Goal: Navigation & Orientation: Find specific page/section

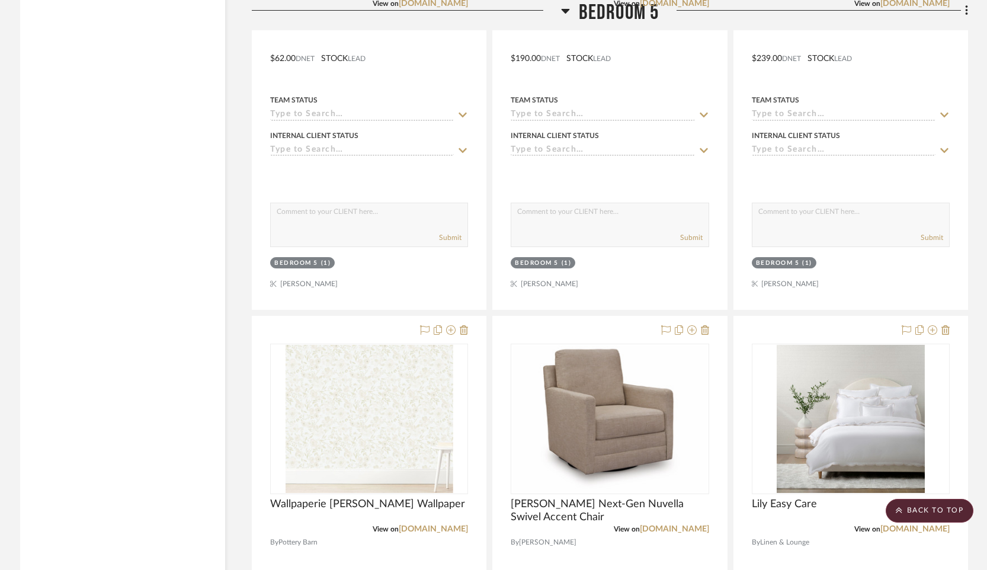
scroll to position [30253, 0]
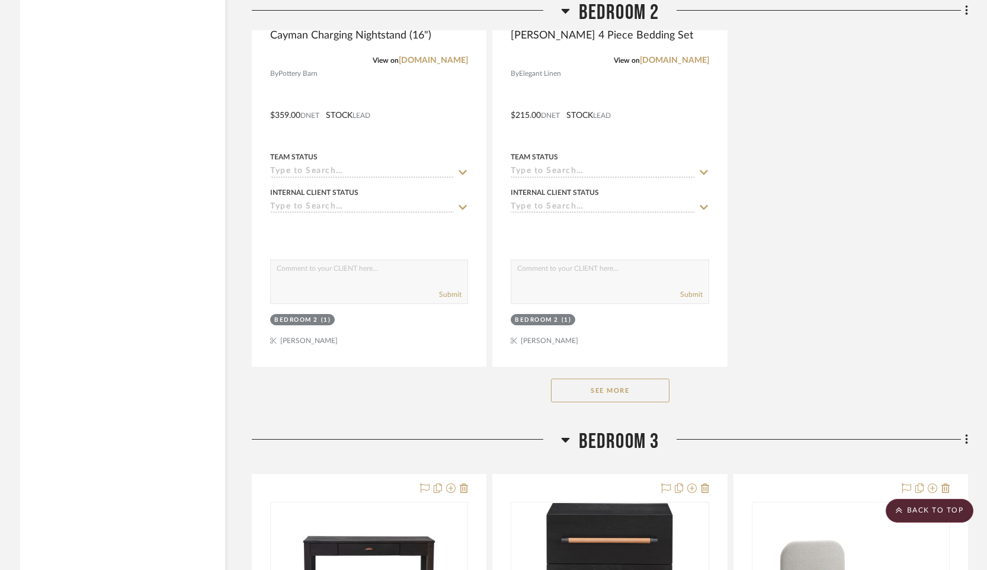
scroll to position [22305, 0]
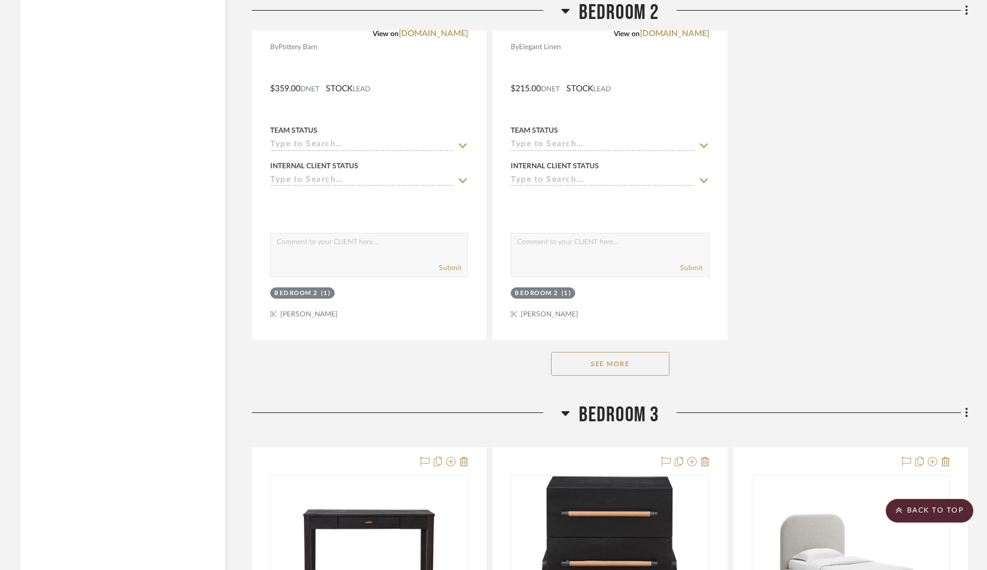
click at [601, 352] on button "See More" at bounding box center [610, 364] width 119 height 24
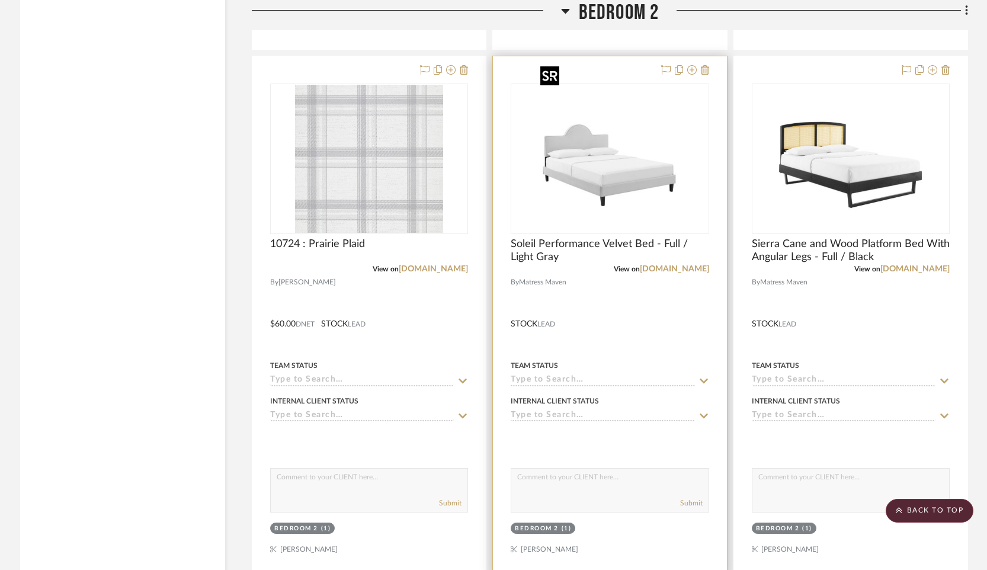
scroll to position [22600, 0]
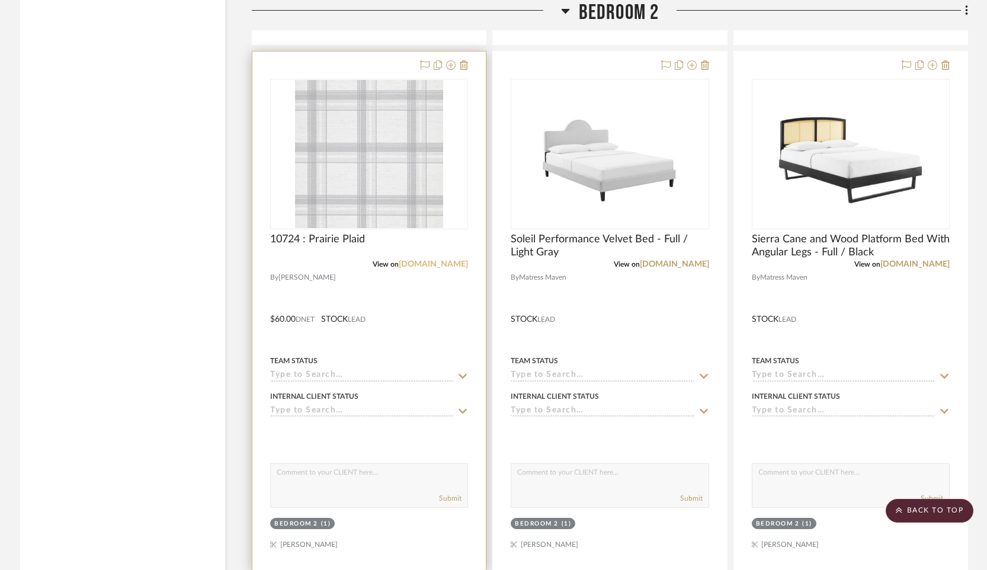
click at [449, 260] on link "[DOMAIN_NAME]" at bounding box center [433, 264] width 69 height 8
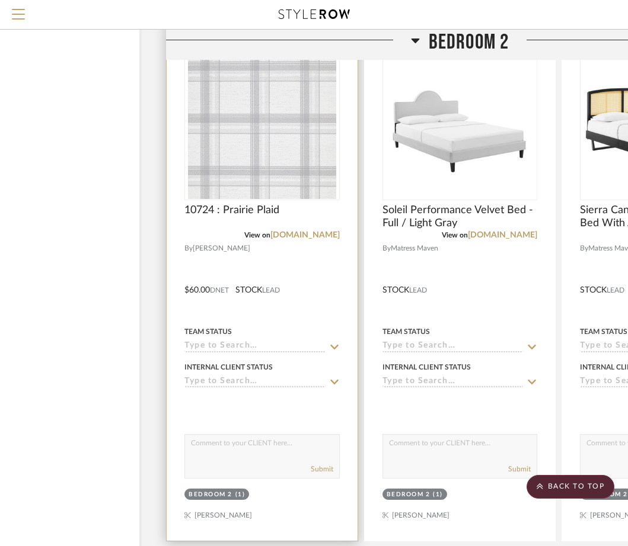
scroll to position [22562, 84]
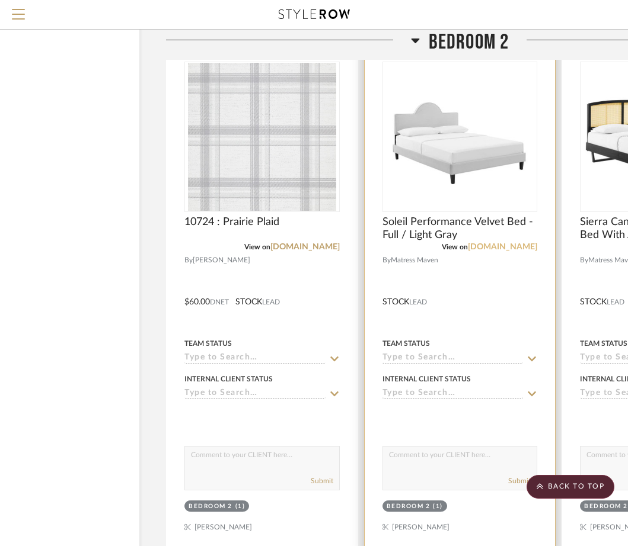
click at [483, 243] on link "[DOMAIN_NAME]" at bounding box center [502, 247] width 69 height 8
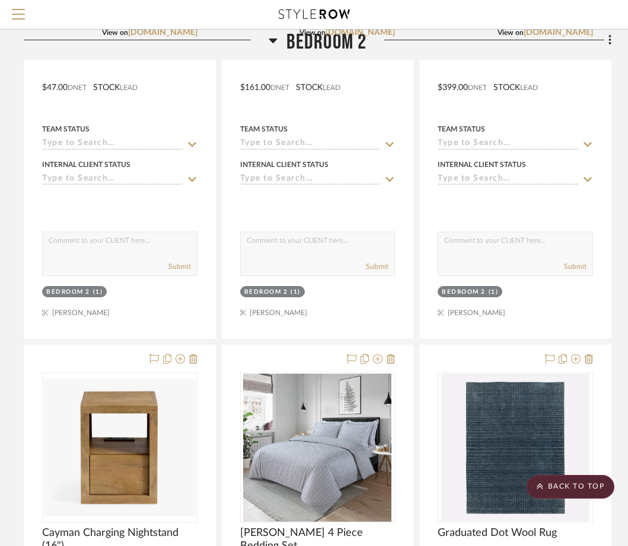
scroll to position [21808, 226]
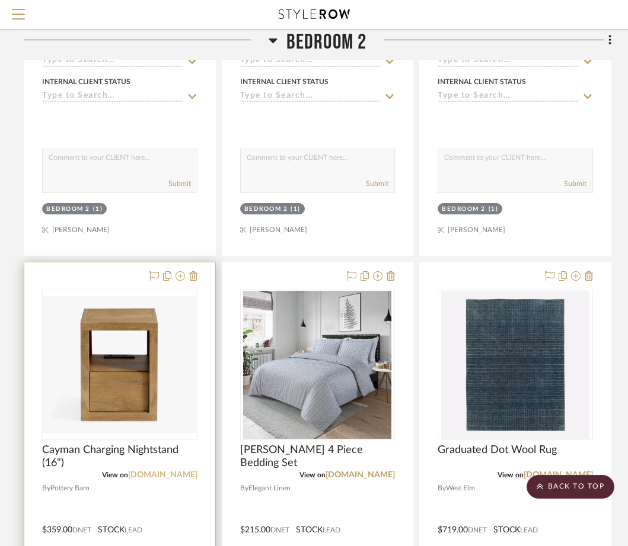
click at [167, 471] on link "[DOMAIN_NAME]" at bounding box center [162, 475] width 69 height 8
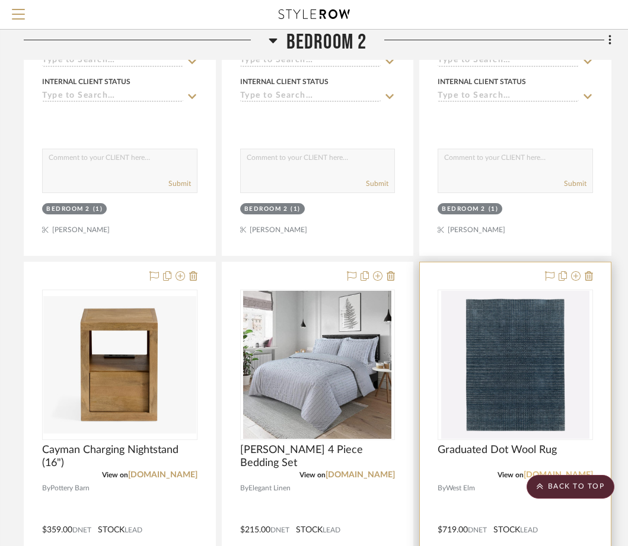
click at [562, 471] on link "[DOMAIN_NAME]" at bounding box center [557, 475] width 69 height 8
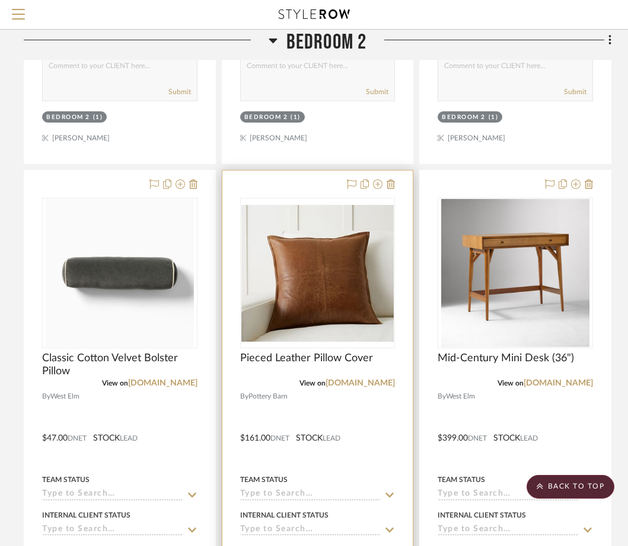
scroll to position [21367, 226]
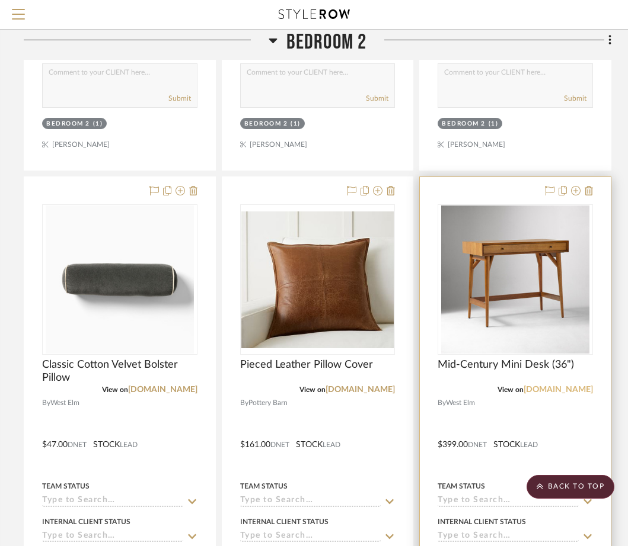
click at [554, 386] on link "[DOMAIN_NAME]" at bounding box center [557, 390] width 69 height 8
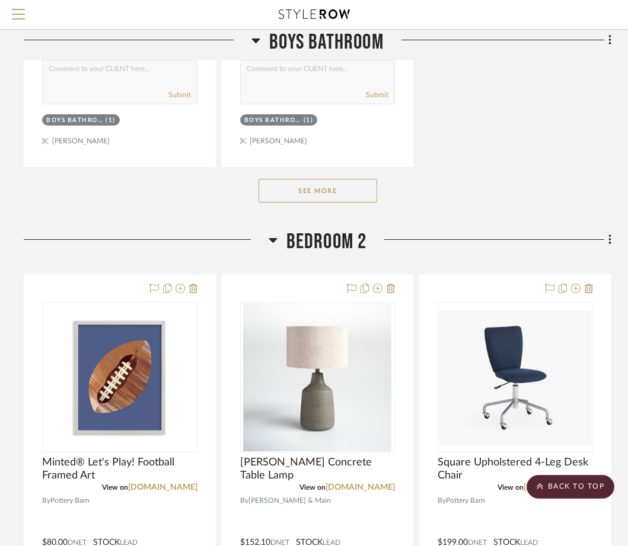
scroll to position [20970, 226]
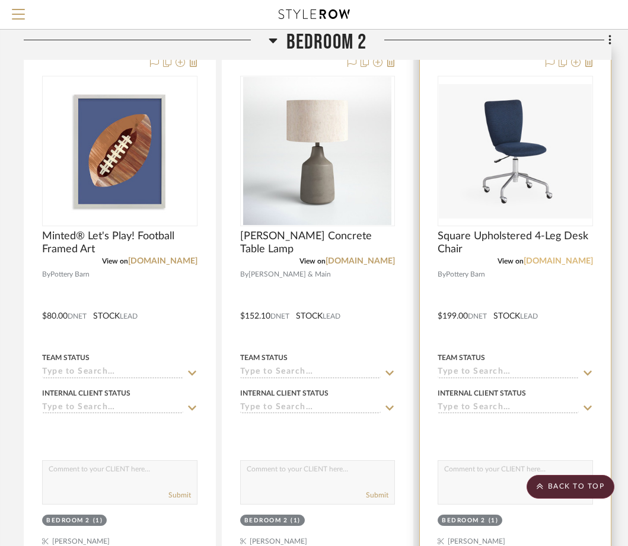
click at [525, 257] on link "[DOMAIN_NAME]" at bounding box center [557, 261] width 69 height 8
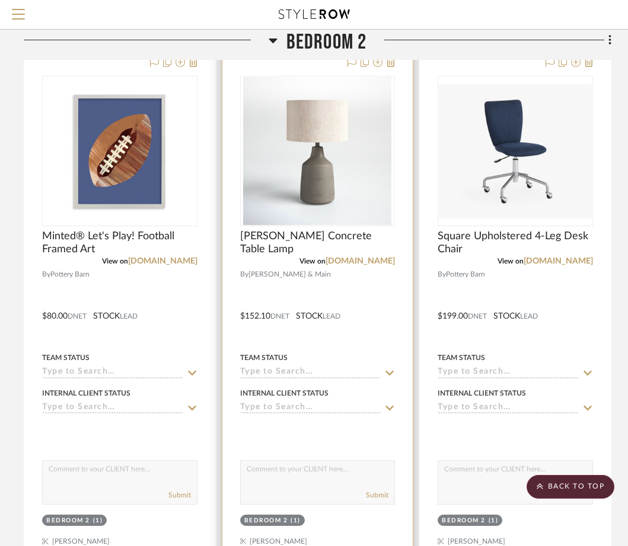
click at [364, 246] on div at bounding box center [317, 308] width 191 height 519
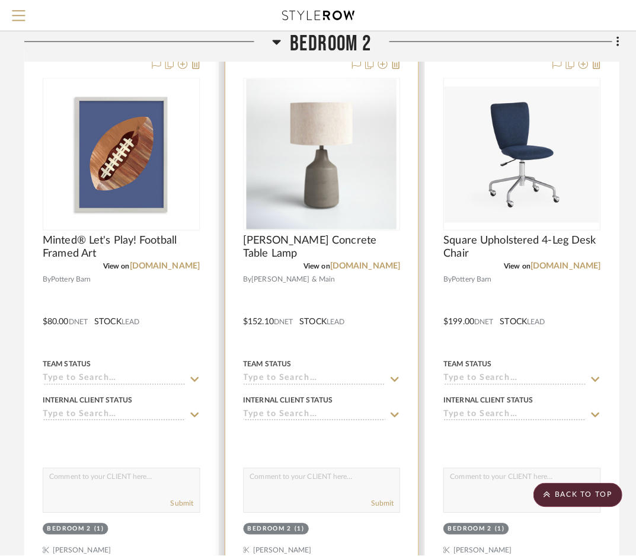
scroll to position [0, 0]
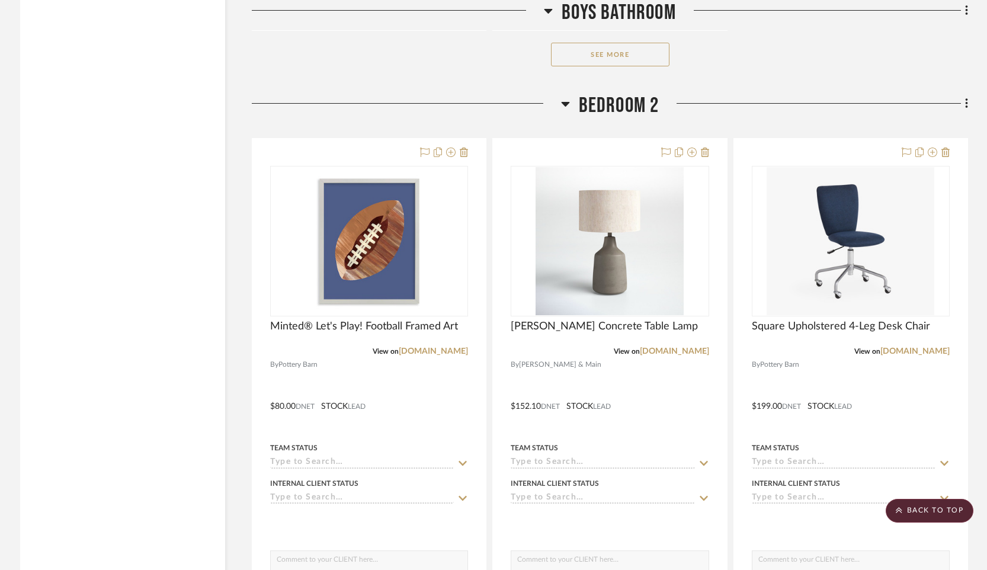
scroll to position [20936, 0]
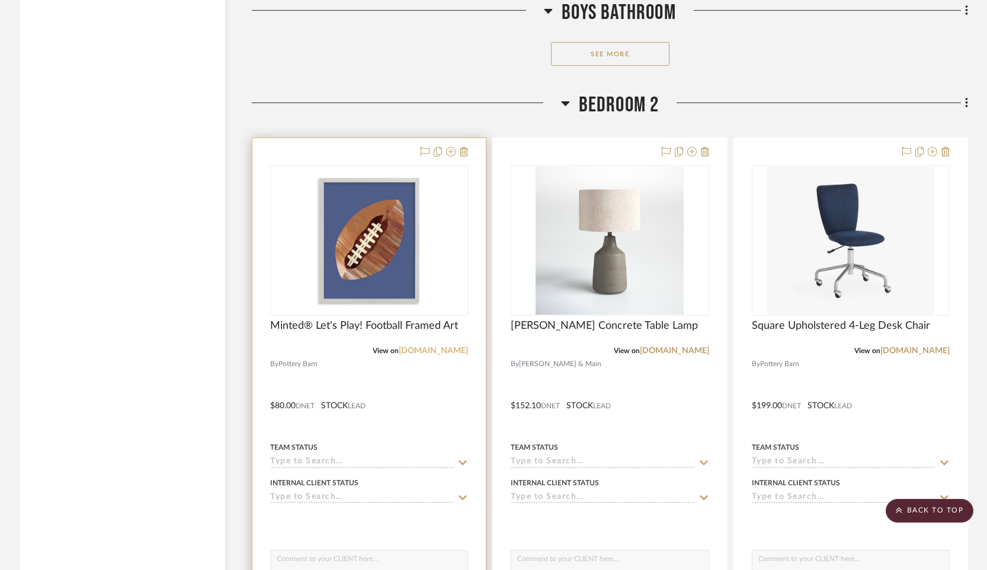
click at [454, 347] on link "[DOMAIN_NAME]" at bounding box center [433, 351] width 69 height 8
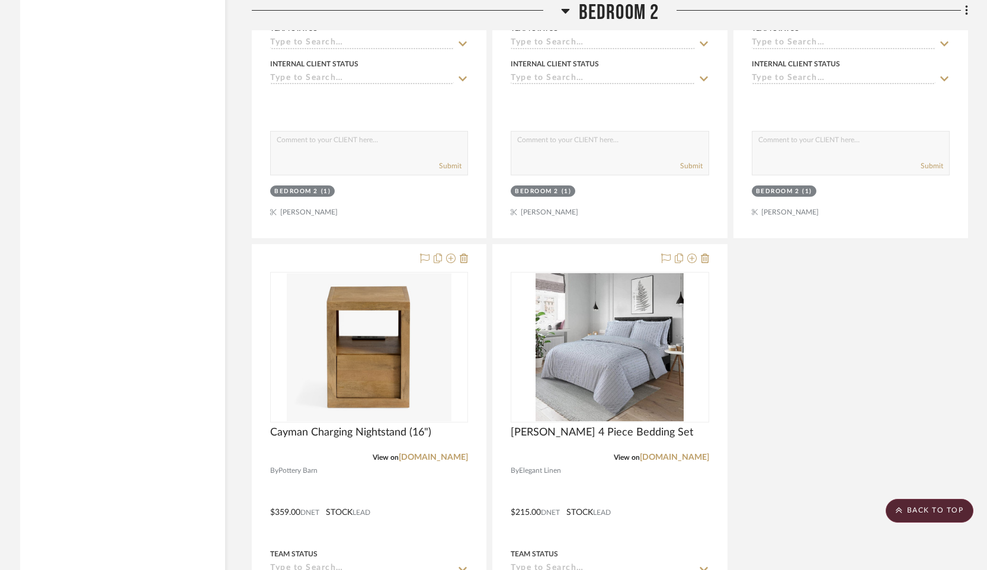
scroll to position [21882, 0]
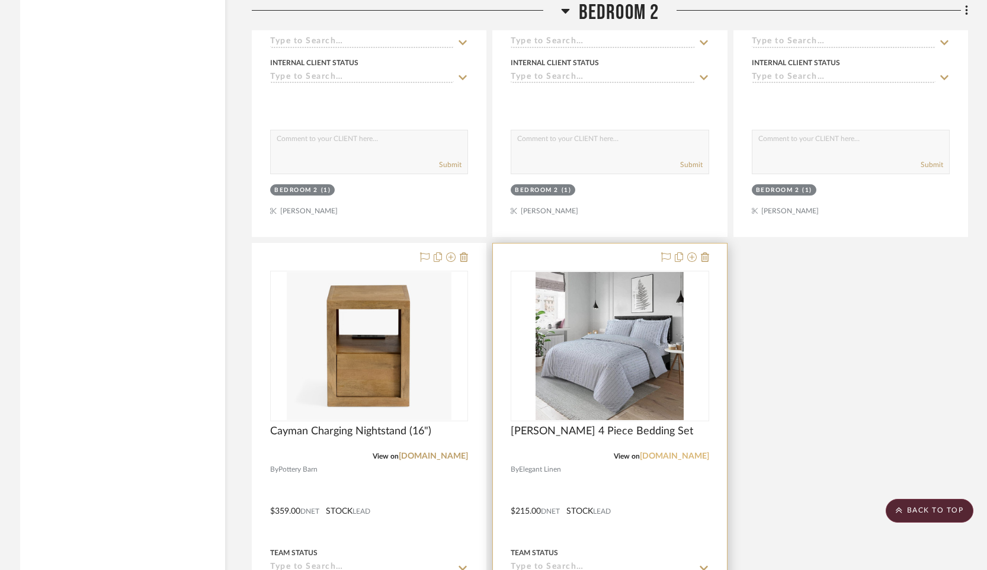
click at [661, 452] on link "[DOMAIN_NAME]" at bounding box center [674, 456] width 69 height 8
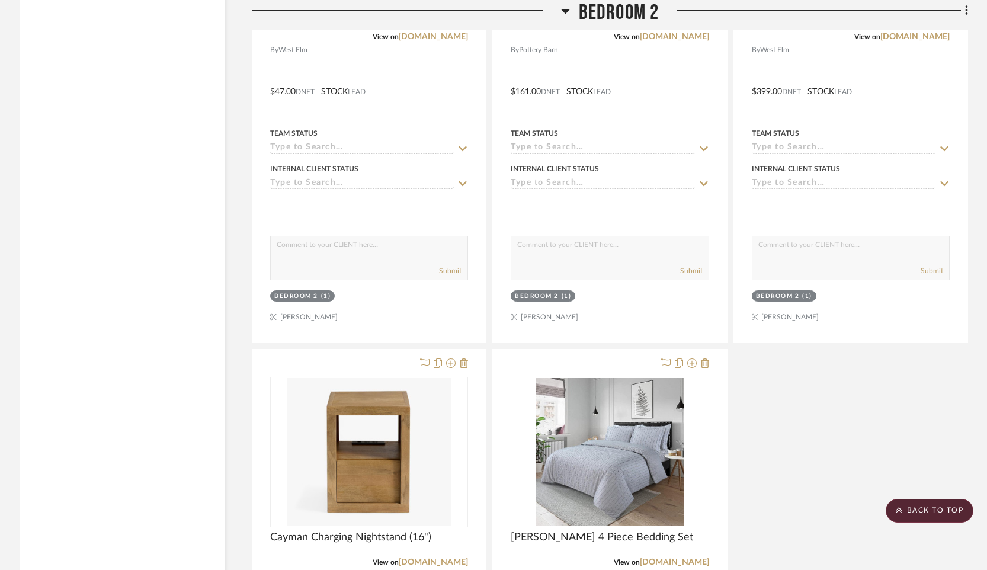
scroll to position [21418, 0]
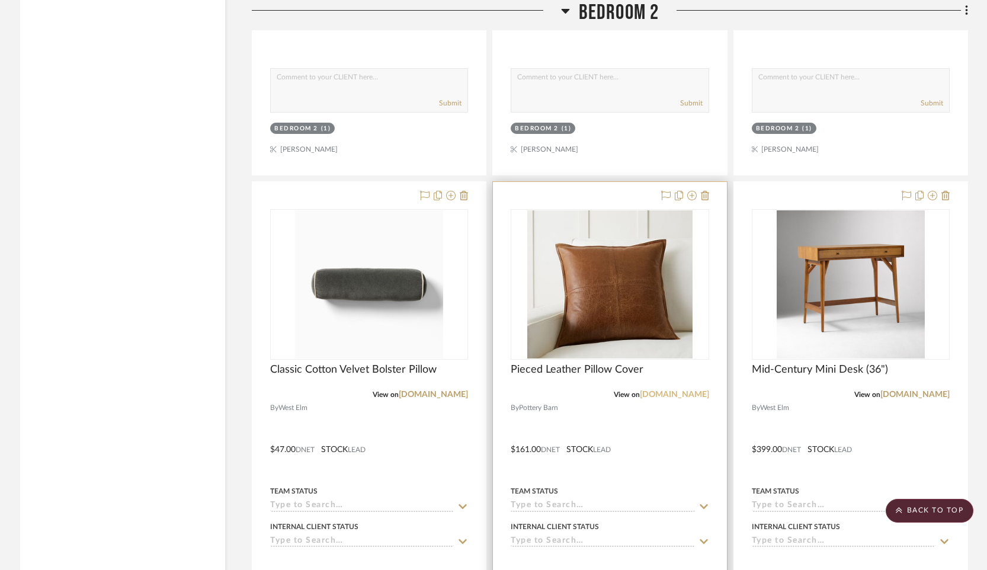
click at [657, 391] on link "[DOMAIN_NAME]" at bounding box center [674, 395] width 69 height 8
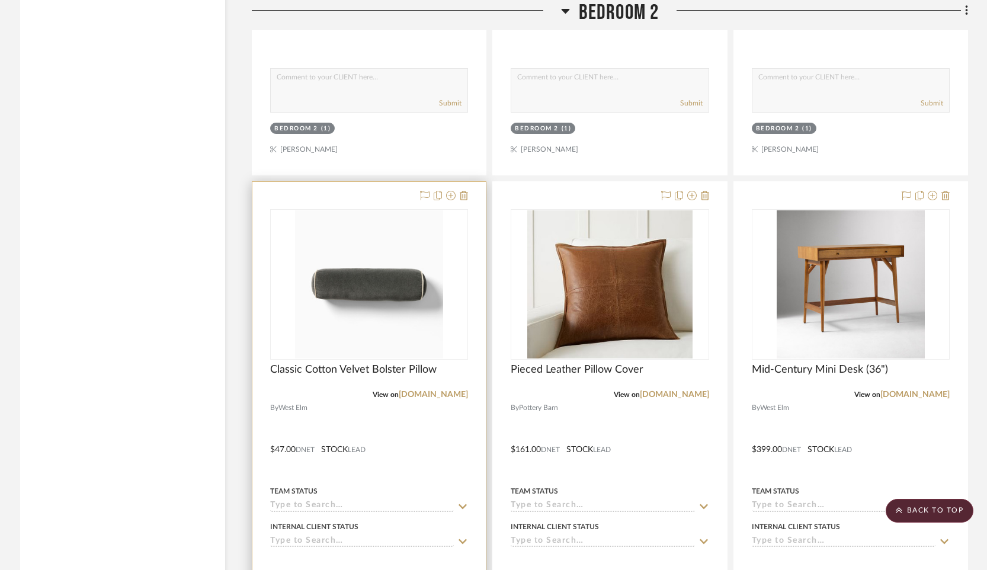
click at [444, 389] on div "View on westelm.com" at bounding box center [369, 394] width 198 height 11
click at [438, 391] on link "[DOMAIN_NAME]" at bounding box center [433, 395] width 69 height 8
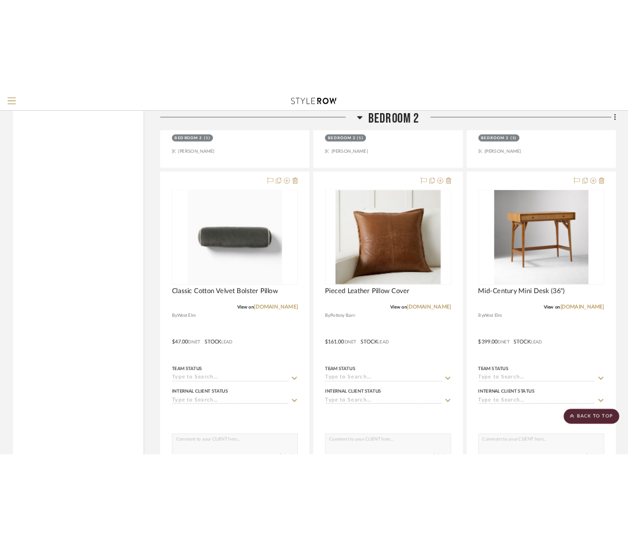
scroll to position [21448, 0]
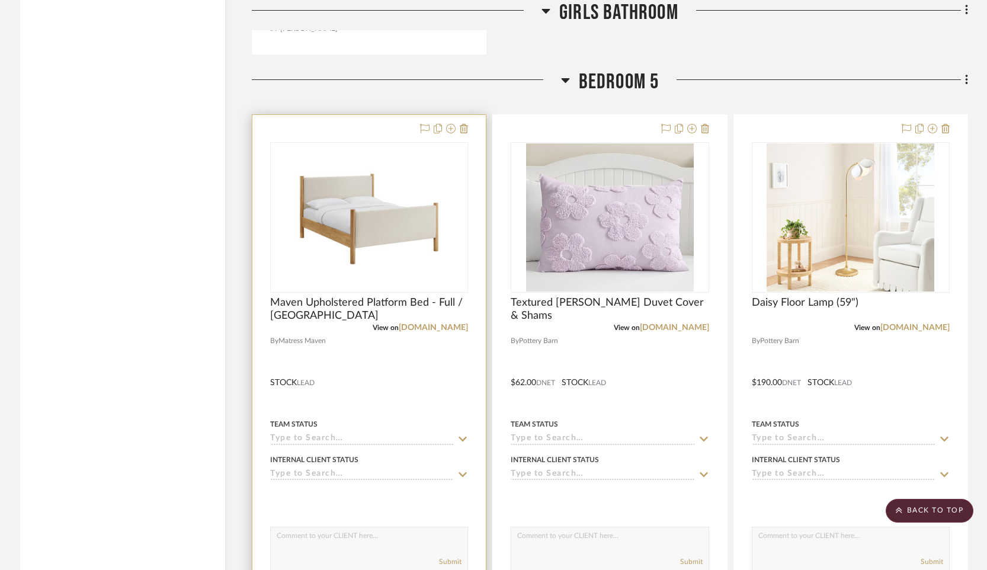
scroll to position [27091, 0]
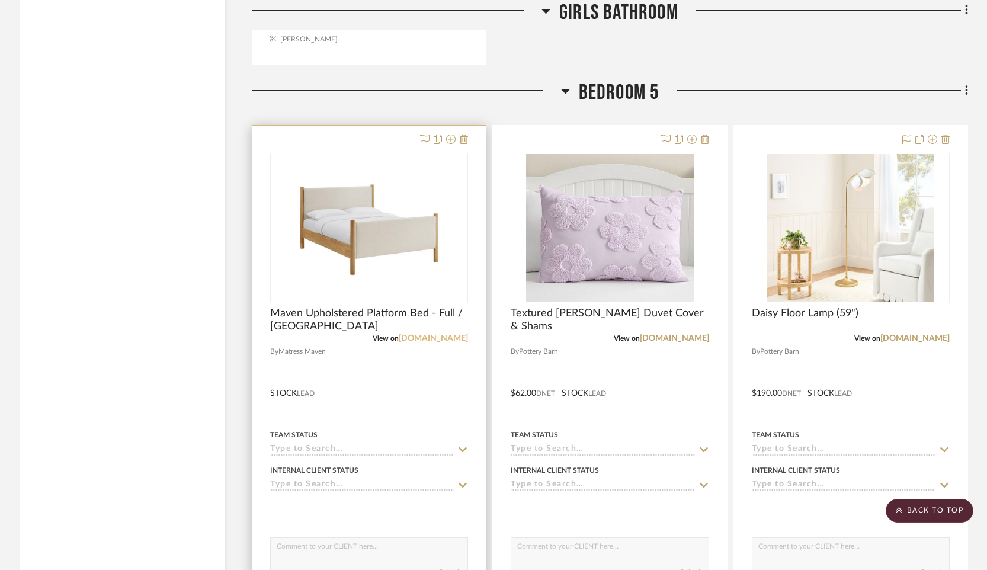
click at [426, 334] on link "[DOMAIN_NAME]" at bounding box center [433, 338] width 69 height 8
